Goal: Task Accomplishment & Management: Manage account settings

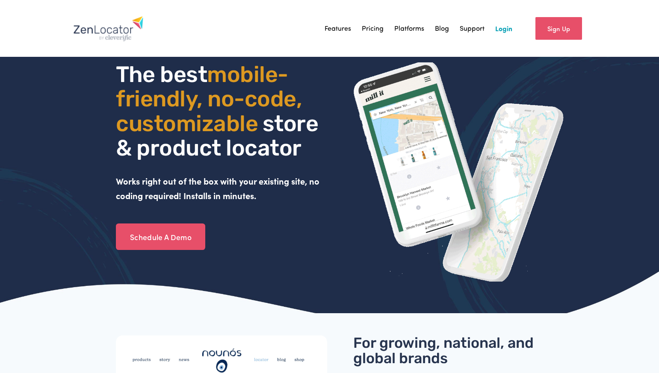
click at [502, 32] on link "Login" at bounding box center [503, 28] width 17 height 13
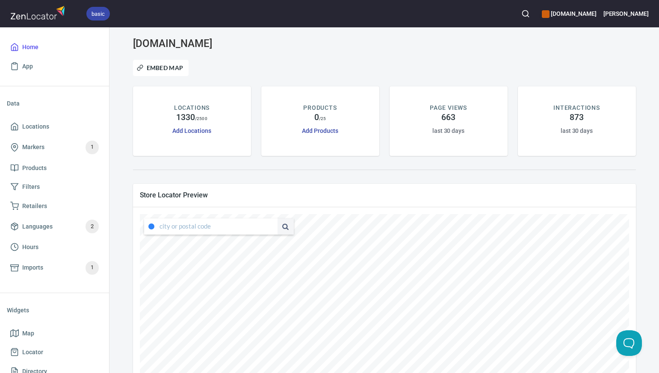
type input "[STREET_ADDRESS][US_STATE]"
drag, startPoint x: 159, startPoint y: 226, endPoint x: 273, endPoint y: 231, distance: 113.4
click at [273, 231] on div "[STREET_ADDRESS][US_STATE]" at bounding box center [219, 226] width 150 height 16
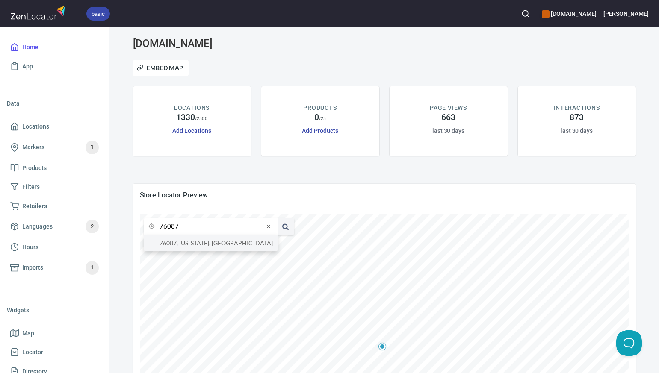
click at [258, 244] on li "76087, [US_STATE], [GEOGRAPHIC_DATA]" at bounding box center [210, 243] width 133 height 16
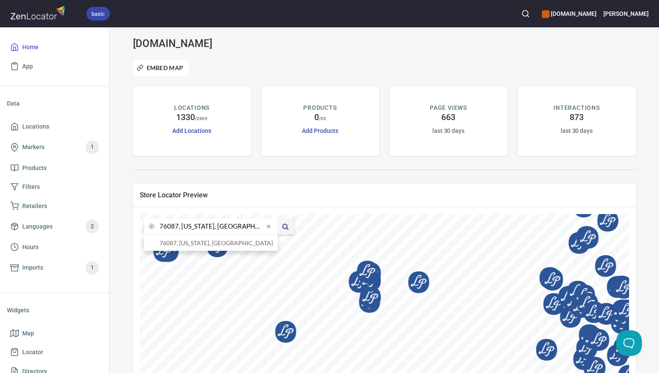
click at [177, 228] on input "76087, [US_STATE], [GEOGRAPHIC_DATA]" at bounding box center [211, 226] width 104 height 16
click at [178, 245] on li "76470, Ranger, [US_STATE], [GEOGRAPHIC_DATA]" at bounding box center [210, 243] width 133 height 16
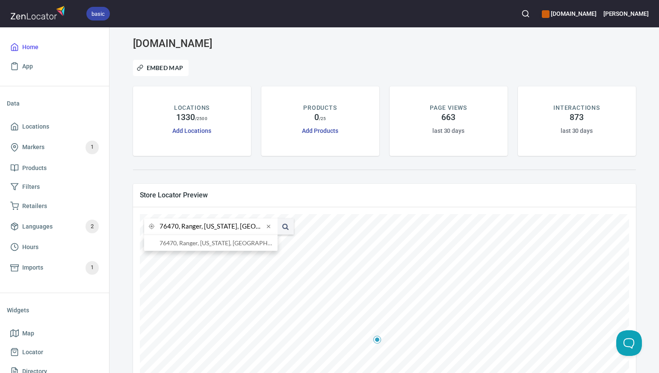
click at [177, 228] on input "76470, Ranger, [US_STATE], [GEOGRAPHIC_DATA]" at bounding box center [211, 226] width 104 height 16
click at [182, 244] on li "73034, [GEOGRAPHIC_DATA], [US_STATE], [GEOGRAPHIC_DATA]" at bounding box center [210, 243] width 133 height 16
click at [178, 228] on input "73034, [GEOGRAPHIC_DATA], [US_STATE], [GEOGRAPHIC_DATA]" at bounding box center [211, 226] width 104 height 16
click at [192, 242] on li "73116, [US_STATE][GEOGRAPHIC_DATA], [US_STATE], [GEOGRAPHIC_DATA]" at bounding box center [210, 243] width 133 height 16
click at [177, 228] on input "73116, [US_STATE][GEOGRAPHIC_DATA], [US_STATE], [GEOGRAPHIC_DATA]" at bounding box center [211, 226] width 104 height 16
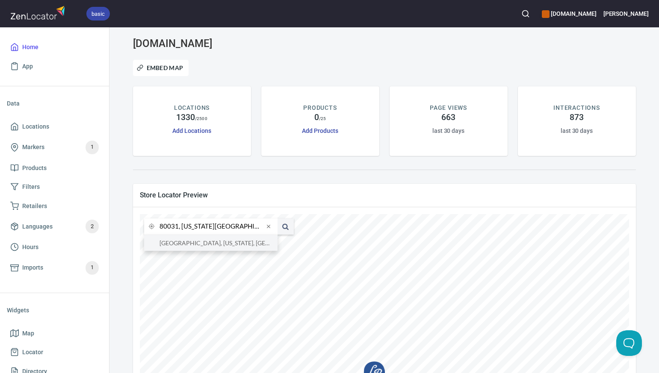
click at [183, 245] on li "[GEOGRAPHIC_DATA], [US_STATE], [GEOGRAPHIC_DATA]" at bounding box center [210, 243] width 133 height 16
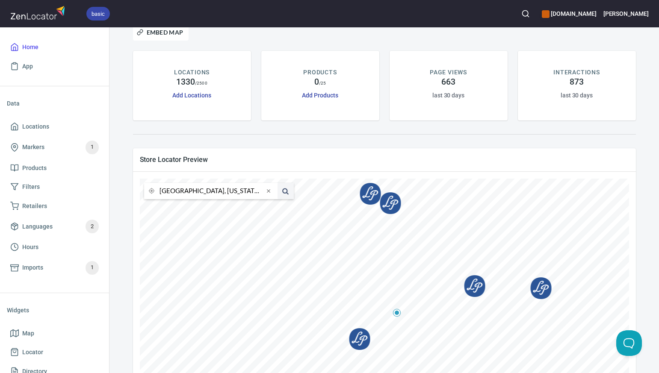
scroll to position [34, 0]
click at [177, 194] on input "[GEOGRAPHIC_DATA], [US_STATE], [GEOGRAPHIC_DATA]" at bounding box center [211, 192] width 104 height 16
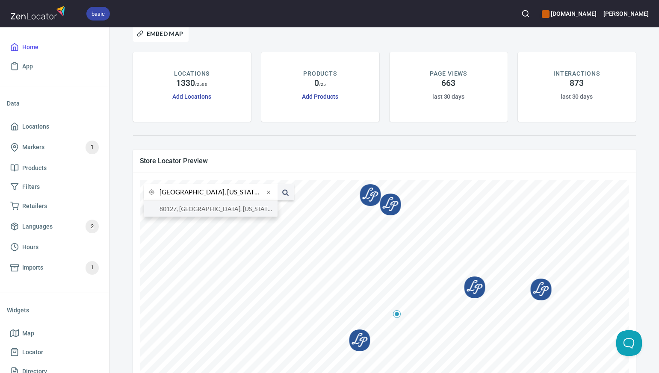
click at [180, 209] on li "80127, [GEOGRAPHIC_DATA], [US_STATE], [GEOGRAPHIC_DATA]" at bounding box center [210, 209] width 133 height 16
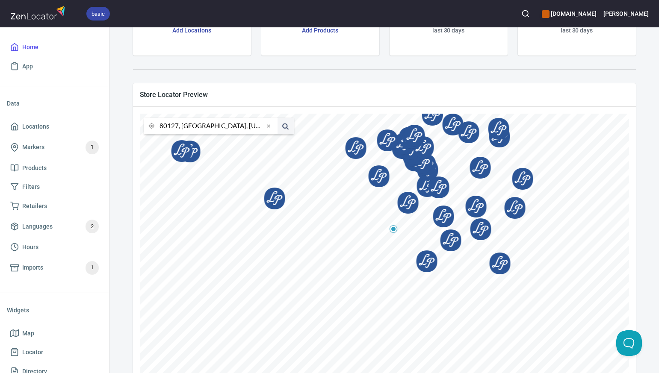
scroll to position [135, 0]
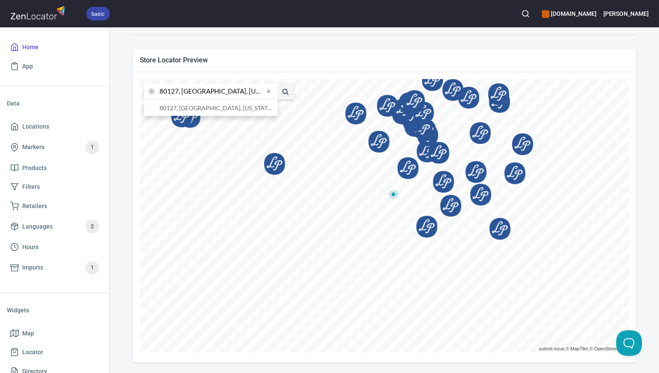
click at [177, 92] on input "80127, [GEOGRAPHIC_DATA], [US_STATE], [GEOGRAPHIC_DATA]" at bounding box center [211, 91] width 104 height 16
click at [190, 109] on li "[GEOGRAPHIC_DATA], [US_STATE], [GEOGRAPHIC_DATA]" at bounding box center [210, 108] width 133 height 16
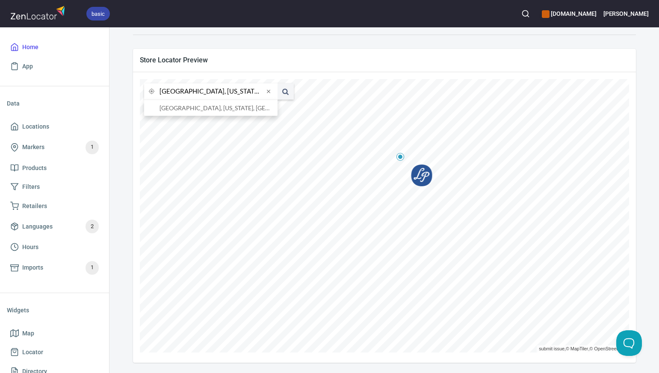
click at [178, 92] on input "[GEOGRAPHIC_DATA], [US_STATE], [GEOGRAPHIC_DATA]" at bounding box center [211, 91] width 104 height 16
click at [190, 110] on li "80222, [GEOGRAPHIC_DATA], [US_STATE], [GEOGRAPHIC_DATA]" at bounding box center [210, 108] width 133 height 16
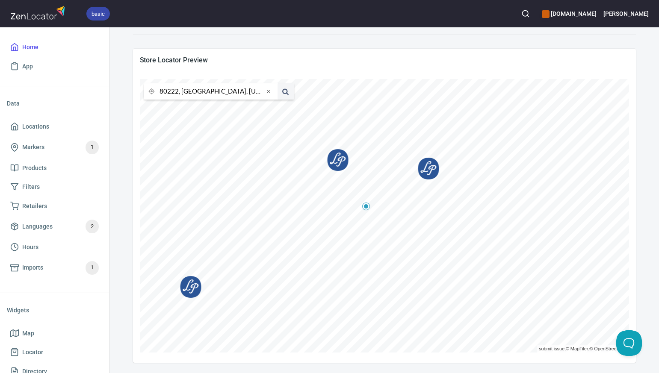
click at [177, 93] on input "80222, [GEOGRAPHIC_DATA], [US_STATE], [GEOGRAPHIC_DATA]" at bounding box center [211, 91] width 104 height 16
click at [183, 109] on li "80920, [US_STATE][GEOGRAPHIC_DATA], [US_STATE], [GEOGRAPHIC_DATA]" at bounding box center [210, 108] width 133 height 16
type input "80920, [US_STATE][GEOGRAPHIC_DATA], [US_STATE], [GEOGRAPHIC_DATA]"
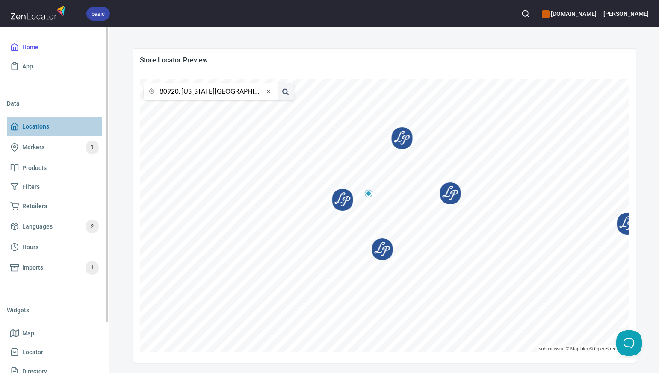
click at [59, 128] on span "Locations" at bounding box center [54, 126] width 88 height 11
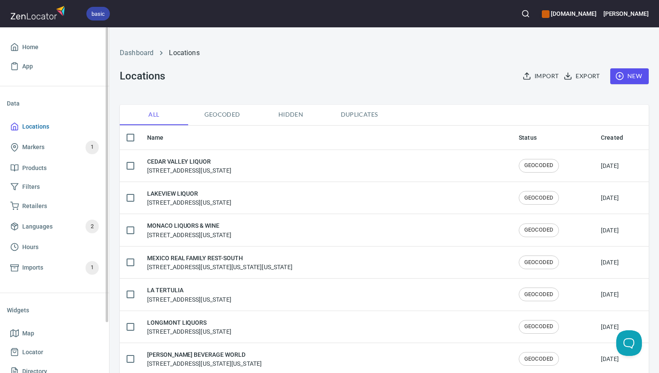
checkbox input "false"
click at [640, 79] on span "New" at bounding box center [629, 76] width 25 height 11
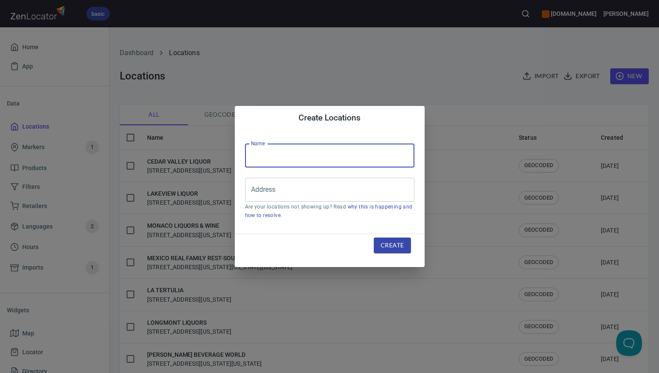
click at [261, 150] on input "text" at bounding box center [329, 156] width 169 height 24
paste input "TINTOP WINE AND SPIRITS"
type input "TINTOP WINE AND SPIRITS"
click at [252, 187] on input "Address" at bounding box center [323, 190] width 149 height 16
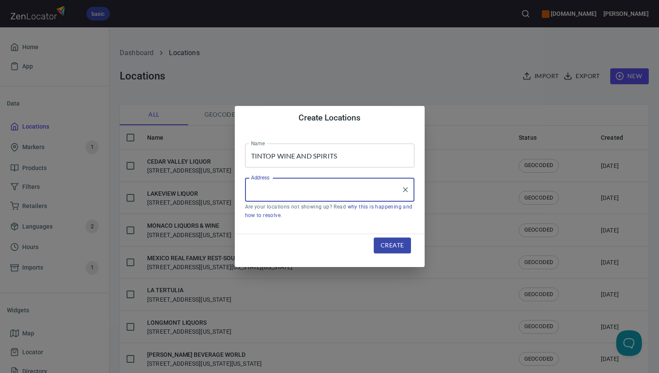
paste input "[STREET_ADDRESS][PERSON_NAME]"
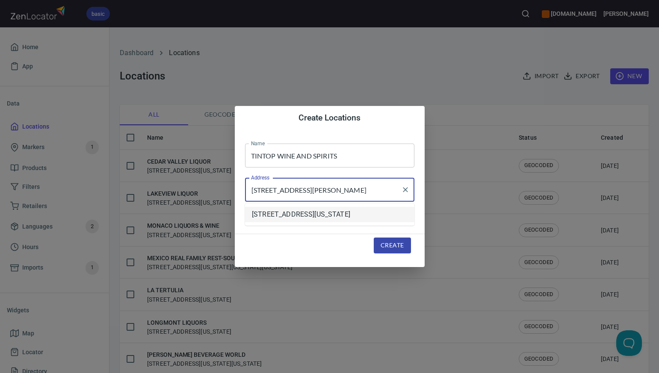
click at [280, 214] on li "[STREET_ADDRESS][US_STATE]" at bounding box center [329, 214] width 169 height 15
type input "[STREET_ADDRESS][US_STATE]"
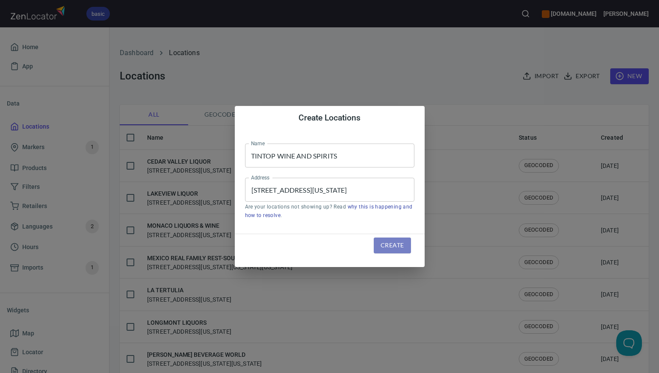
click at [398, 249] on span "Create" at bounding box center [391, 245] width 23 height 11
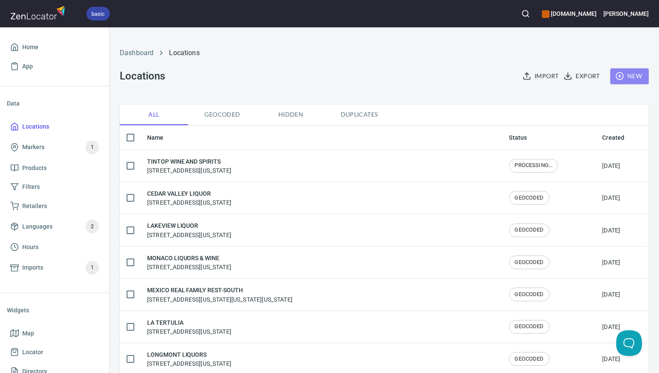
click at [635, 73] on span "New" at bounding box center [629, 76] width 25 height 11
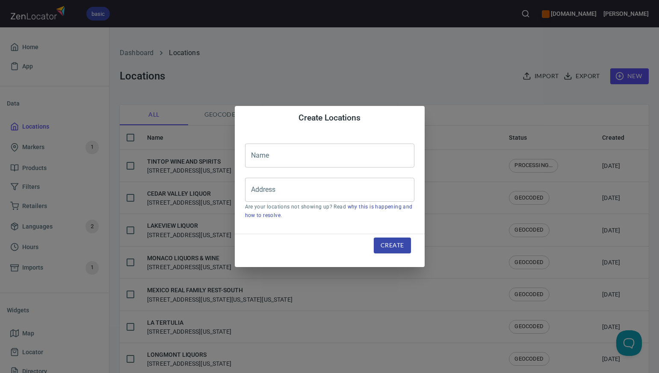
click at [256, 159] on input "text" at bounding box center [329, 156] width 169 height 24
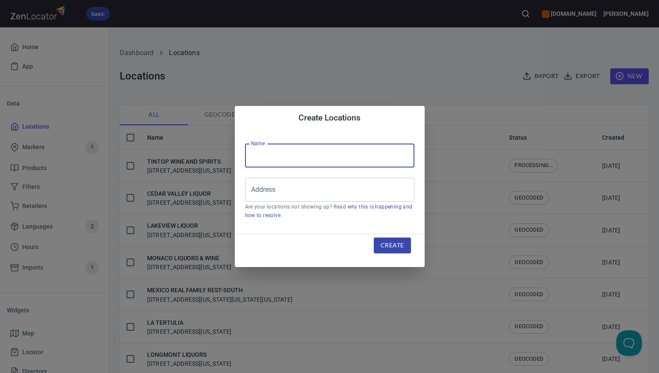
paste input "COWBOY SPIRITS LIQUOR BEER WIN"
type input "COWBOY SPIRITS LIQUOR BEER WINE"
click at [251, 190] on input "Address" at bounding box center [323, 190] width 149 height 16
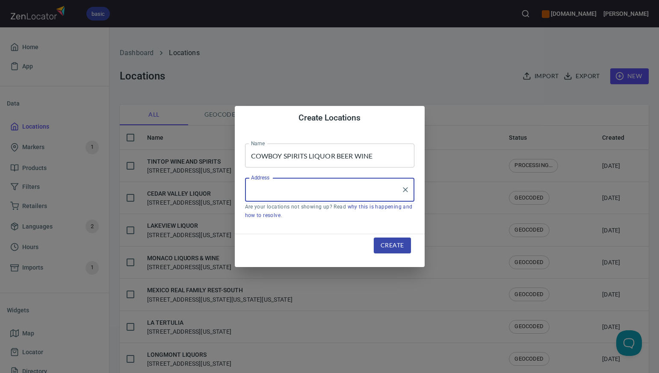
paste input "713 LOOP 254 WEST (FTX), (FTX), RANGER, TX76470"
click at [335, 191] on input "713 LOOP 254 WEST (FTX), (FTX), RANGER, TX76470" at bounding box center [323, 190] width 149 height 16
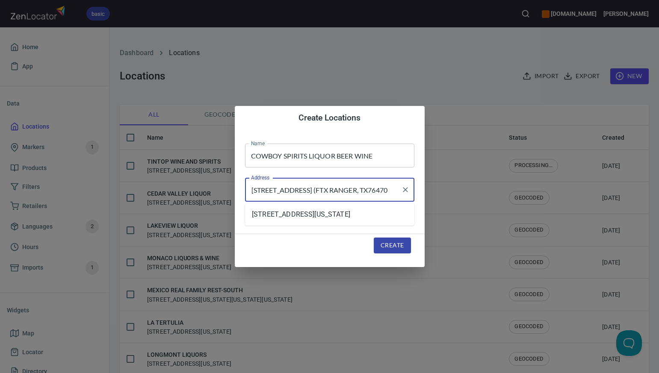
scroll to position [0, 0]
click at [332, 213] on li "713 Loop 254 West, Ranger, Texas, United States" at bounding box center [329, 214] width 169 height 15
type input "713 Loop 254 West, Ranger, Texas, United States"
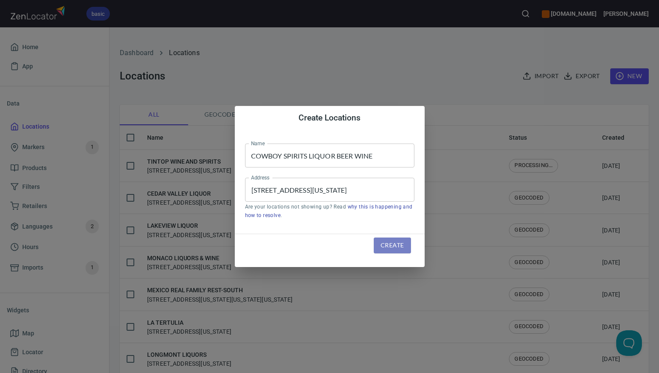
click at [386, 246] on span "Create" at bounding box center [391, 245] width 23 height 11
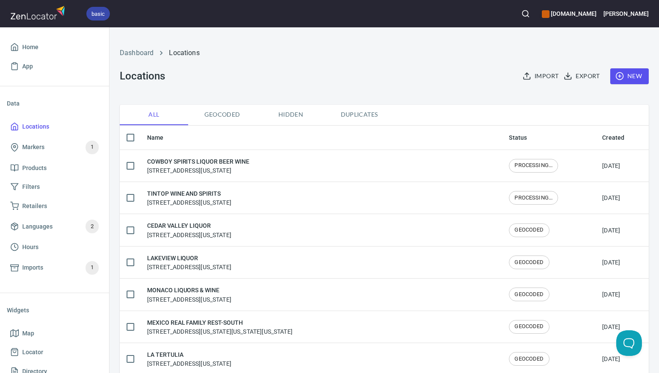
click at [637, 75] on span "New" at bounding box center [629, 76] width 25 height 11
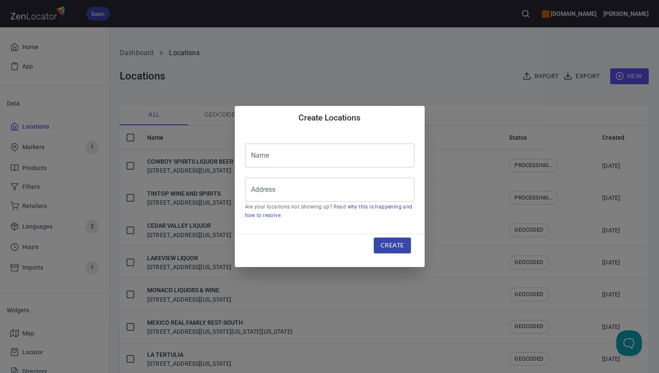
click at [264, 151] on input "text" at bounding box center [329, 156] width 169 height 24
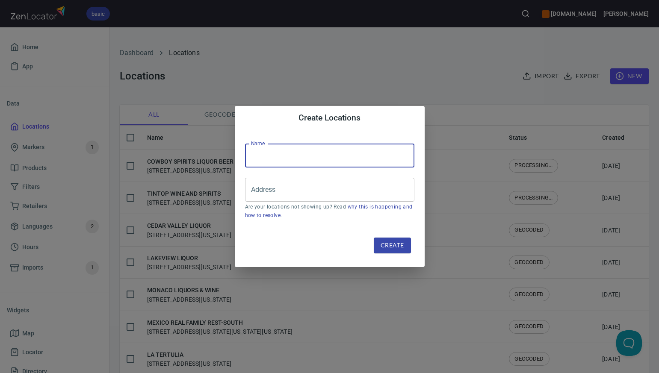
paste input "BEVY S LIQUOR WORLD"
type input "BEVY S LIQUOR WORLD"
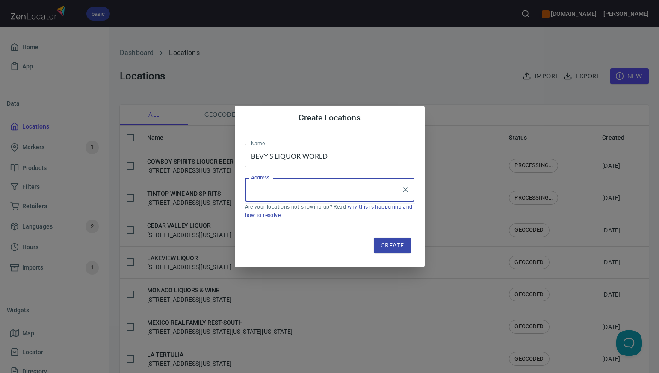
click at [255, 191] on input "Address" at bounding box center [323, 190] width 149 height 16
paste input "5869 S ALKIRE ST, , LITTLETON, CO80127"
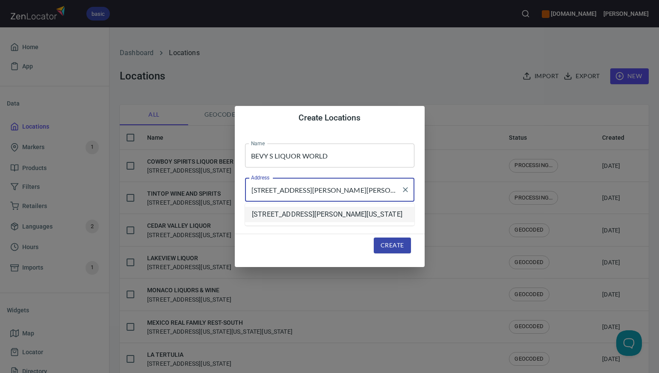
click at [277, 221] on li "5869 South Alkire Street, Littleton, Colorado, United States" at bounding box center [329, 214] width 169 height 15
type input "5869 South Alkire Street, Littleton, Colorado, United States"
click at [389, 242] on span "Create" at bounding box center [391, 245] width 23 height 11
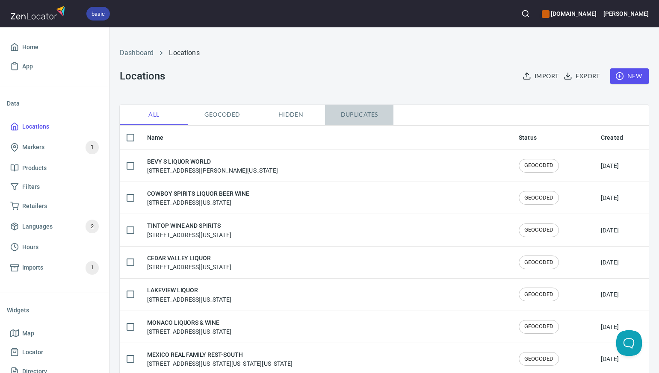
click at [357, 114] on span "Duplicates" at bounding box center [359, 114] width 58 height 11
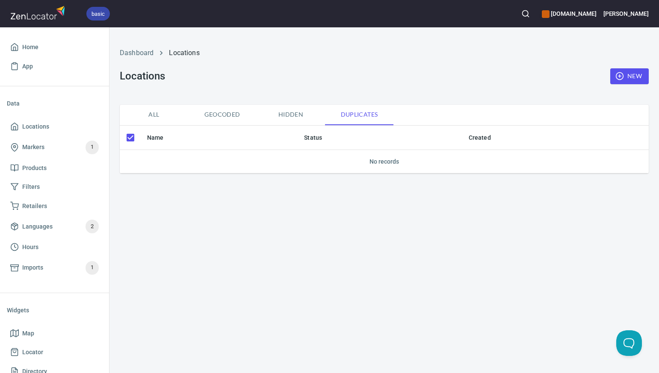
checkbox input "false"
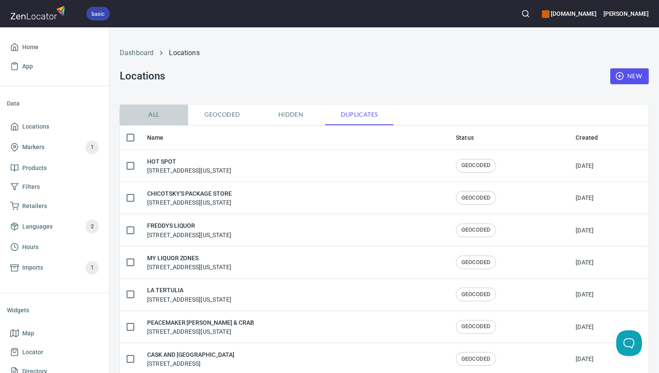
click at [154, 116] on span "All" at bounding box center [154, 114] width 58 height 11
